Goal: Information Seeking & Learning: Learn about a topic

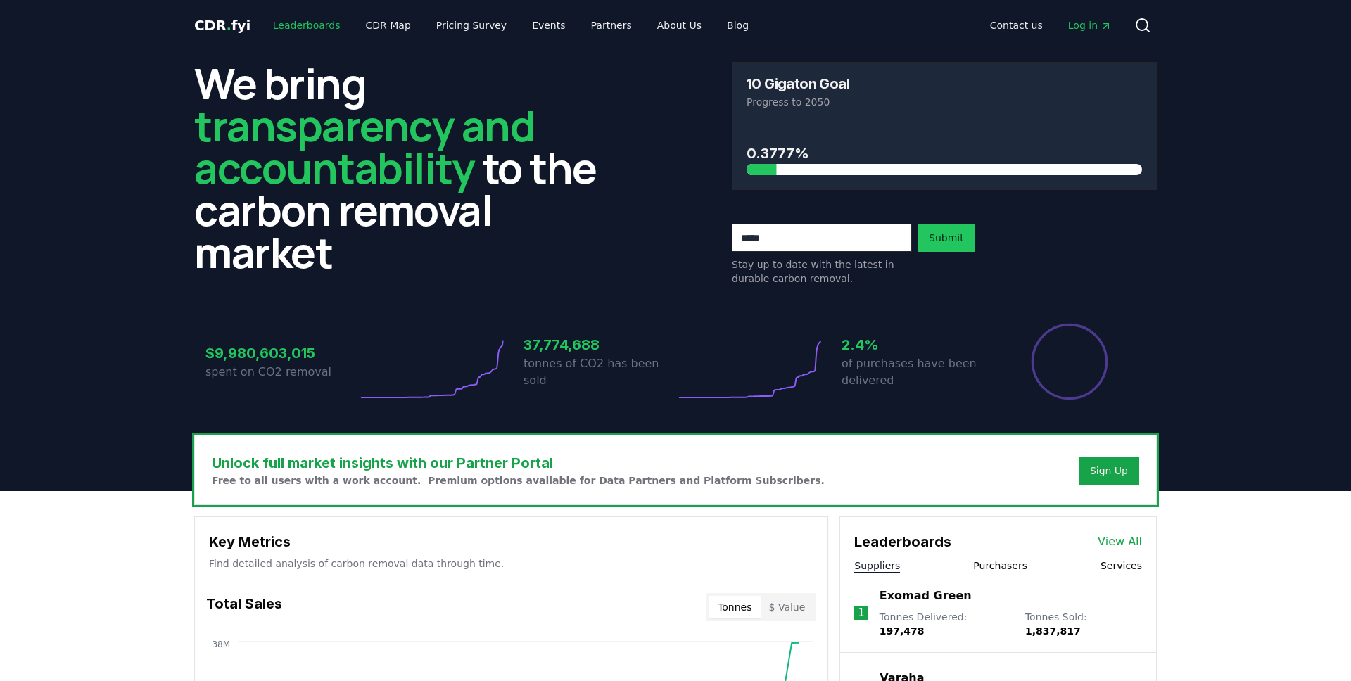
click at [317, 27] on link "Leaderboards" at bounding box center [307, 25] width 90 height 25
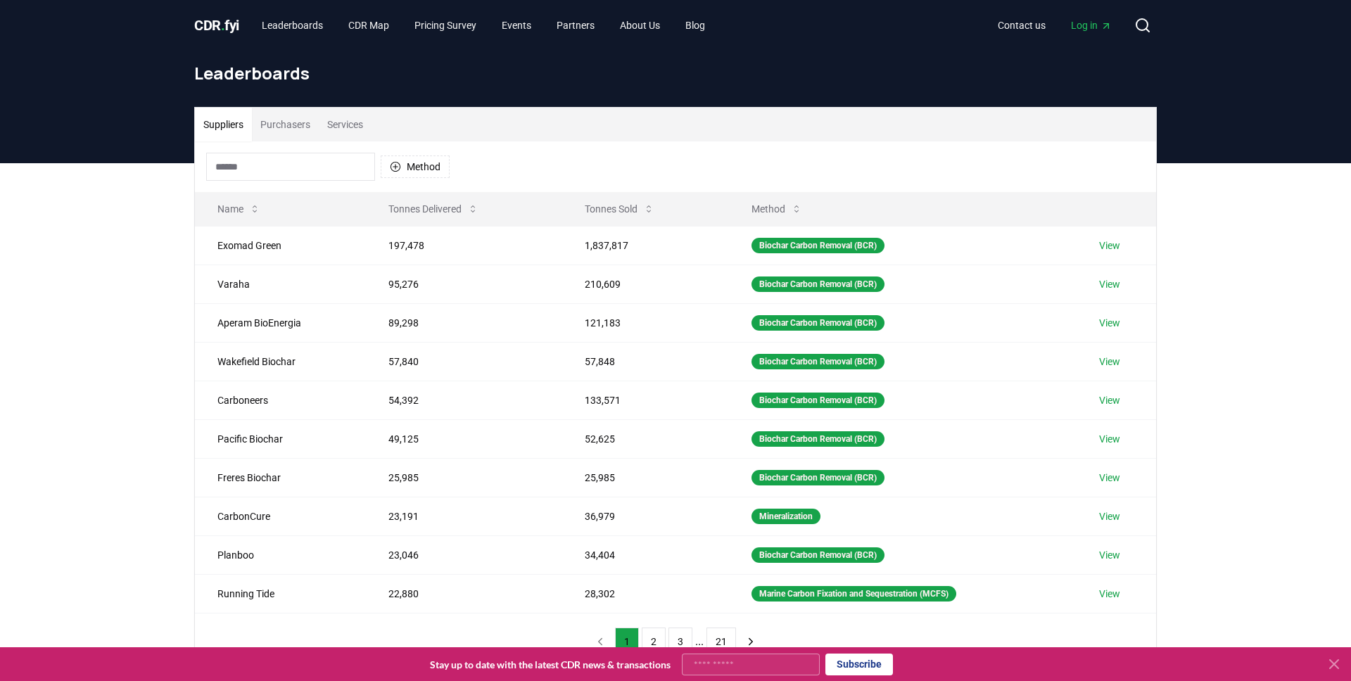
click at [285, 159] on input at bounding box center [290, 167] width 169 height 28
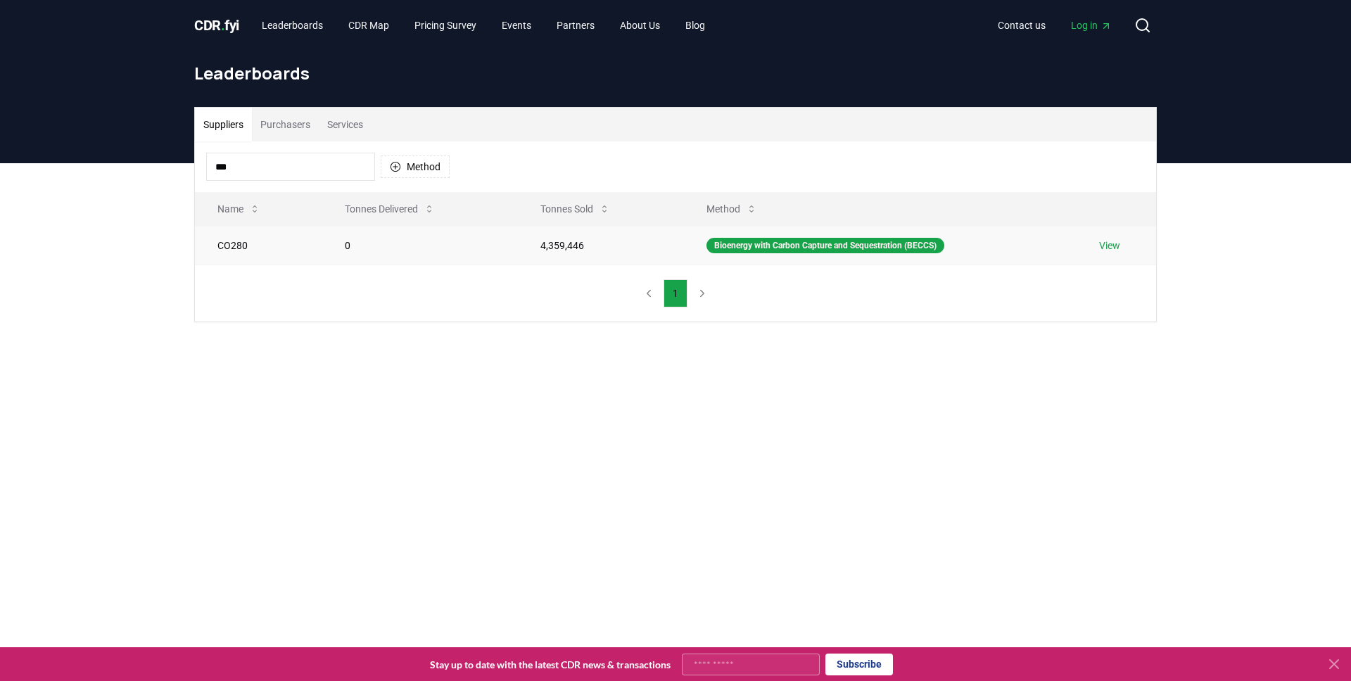
type input "***"
click at [1106, 241] on link "View" at bounding box center [1109, 246] width 21 height 14
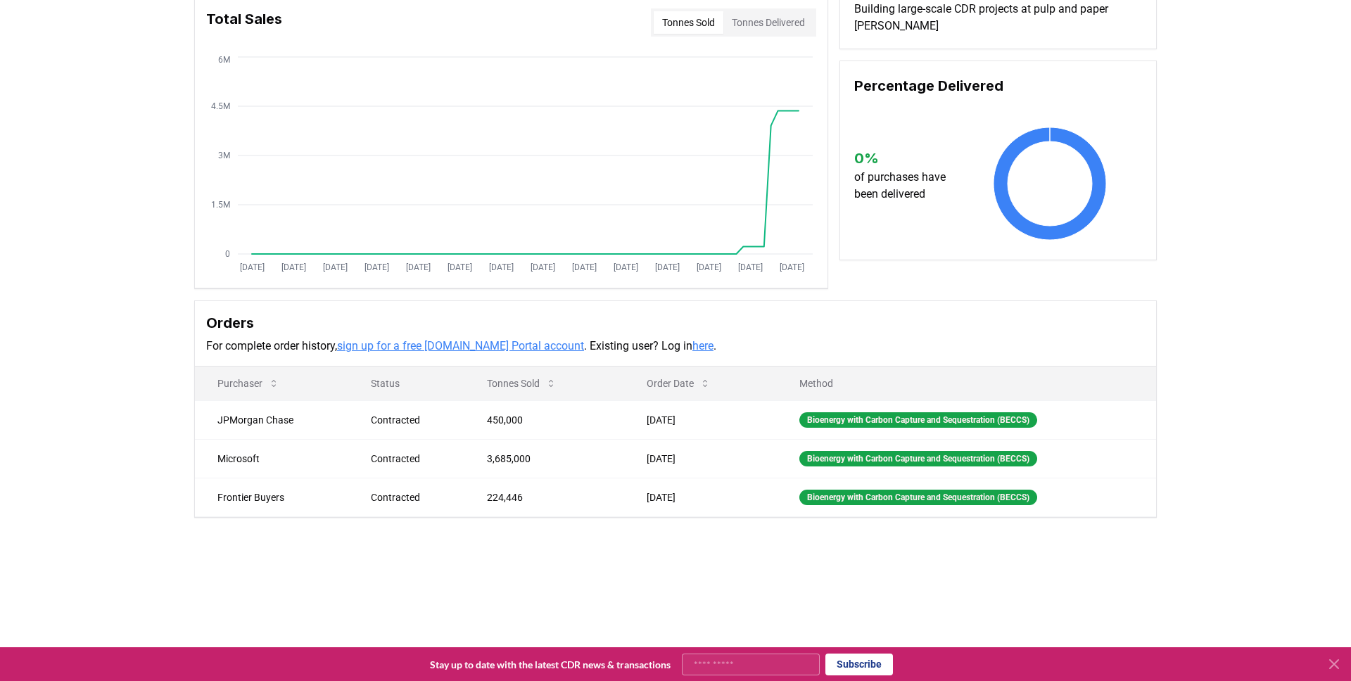
scroll to position [122, 0]
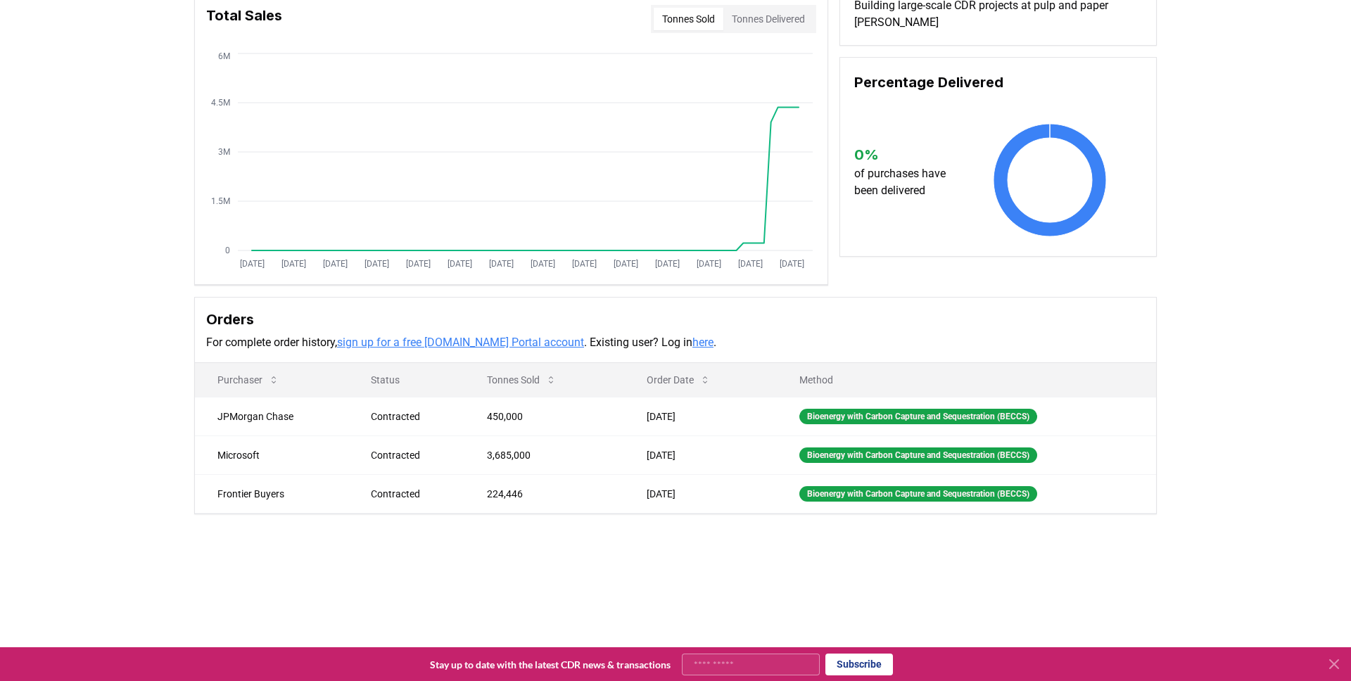
click at [183, 297] on div "Supplier Metrics Total Sales Tonnes Sold Tonnes Delivered [DATE] [DATE] [DATE] …" at bounding box center [675, 222] width 985 height 586
